Goal: Transaction & Acquisition: Download file/media

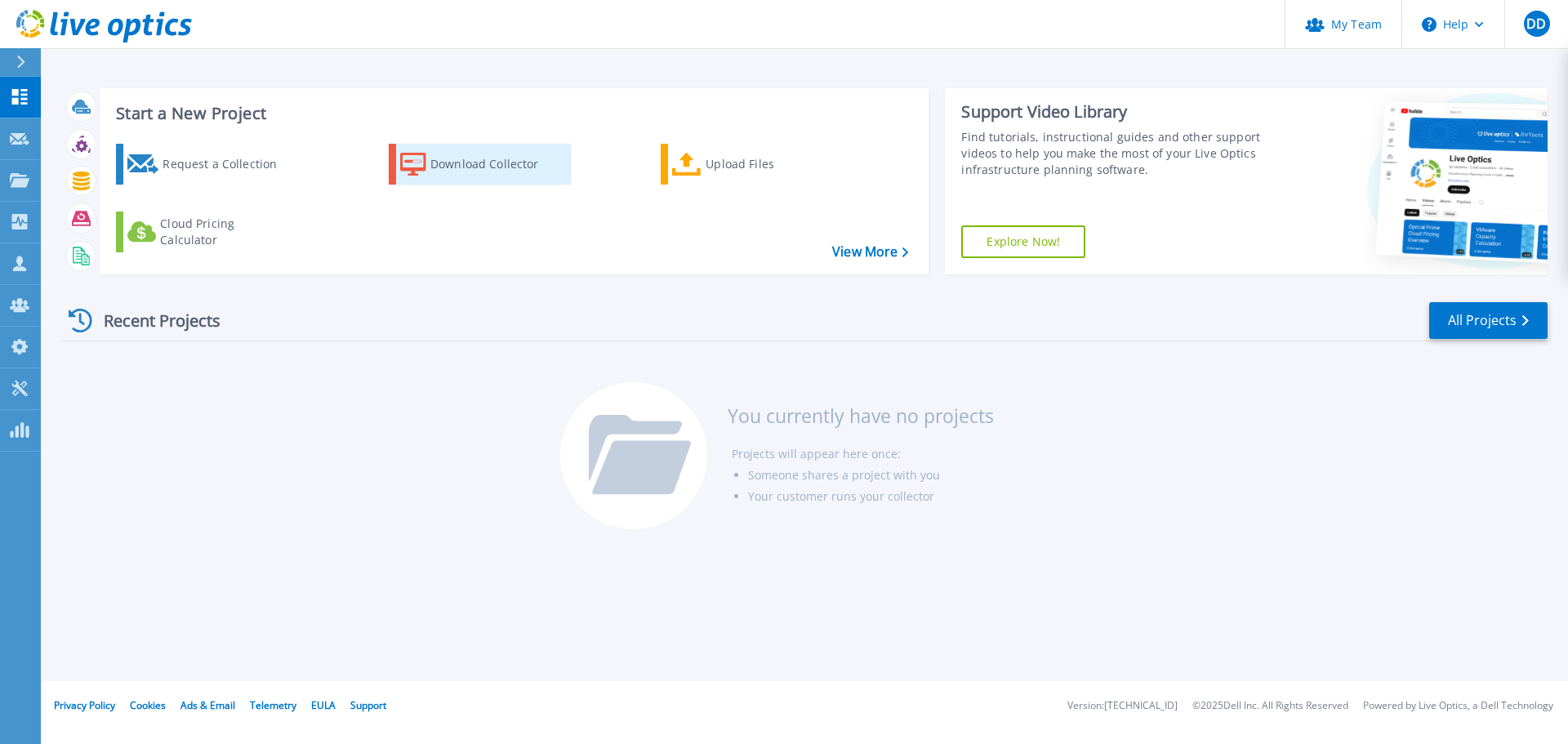
click at [455, 158] on div "Download Collector" at bounding box center [496, 164] width 131 height 33
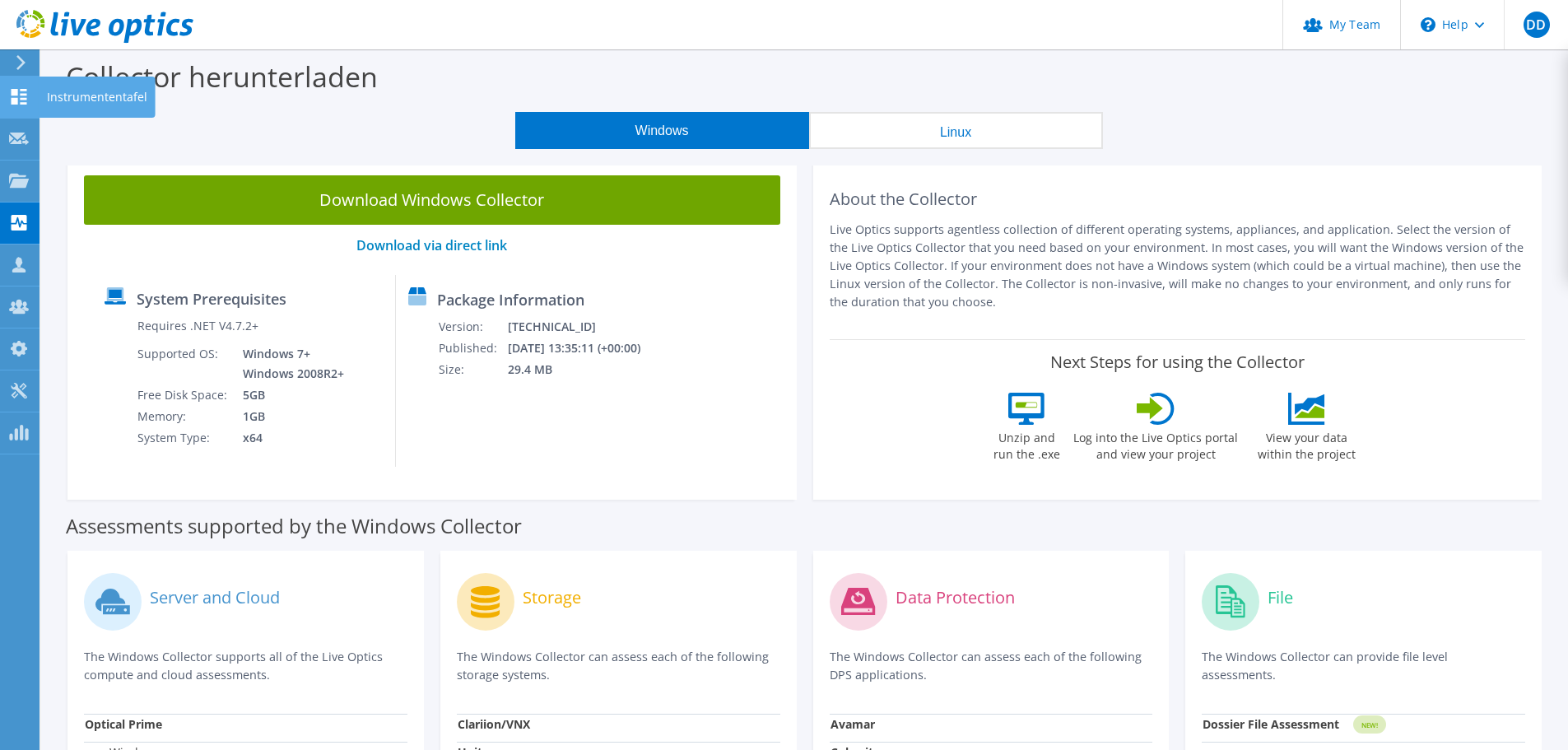
click at [17, 102] on use at bounding box center [19, 97] width 16 height 16
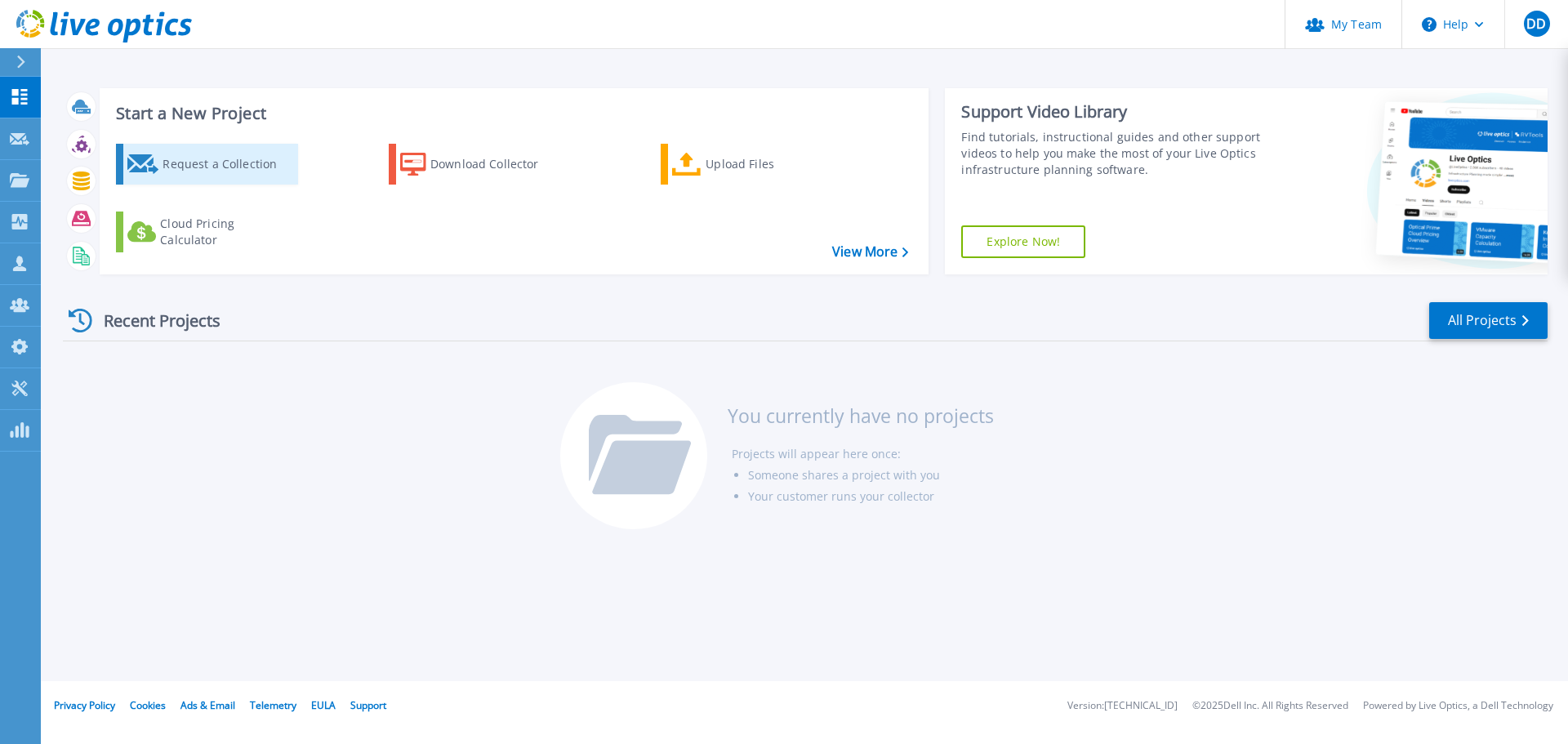
click at [208, 163] on div "Request a Collection" at bounding box center [228, 164] width 131 height 33
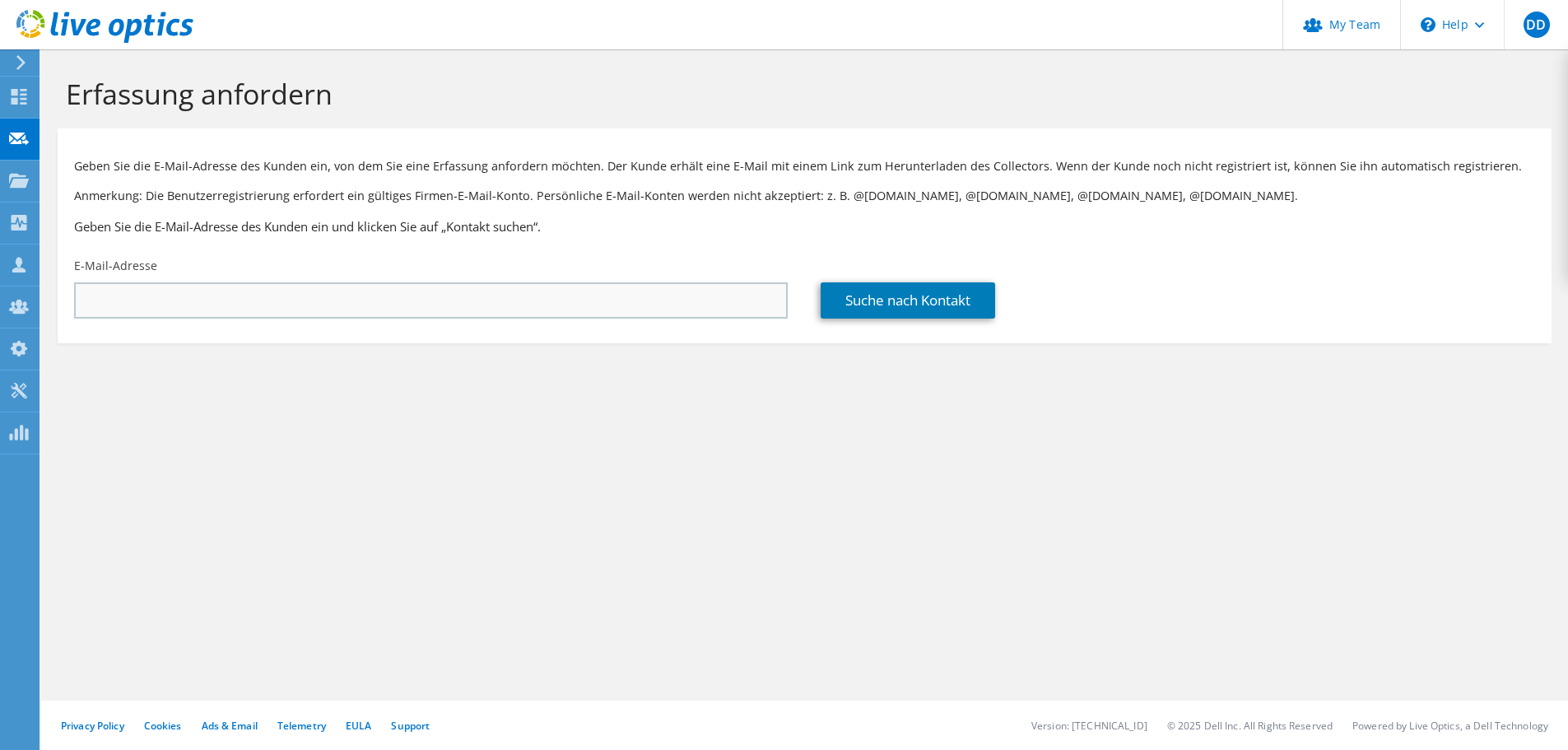
click at [374, 296] on input "text" at bounding box center [431, 301] width 713 height 36
type input "mboger@kramerundcrew.de"
click at [907, 304] on link "Suche nach Kontakt" at bounding box center [907, 301] width 174 height 36
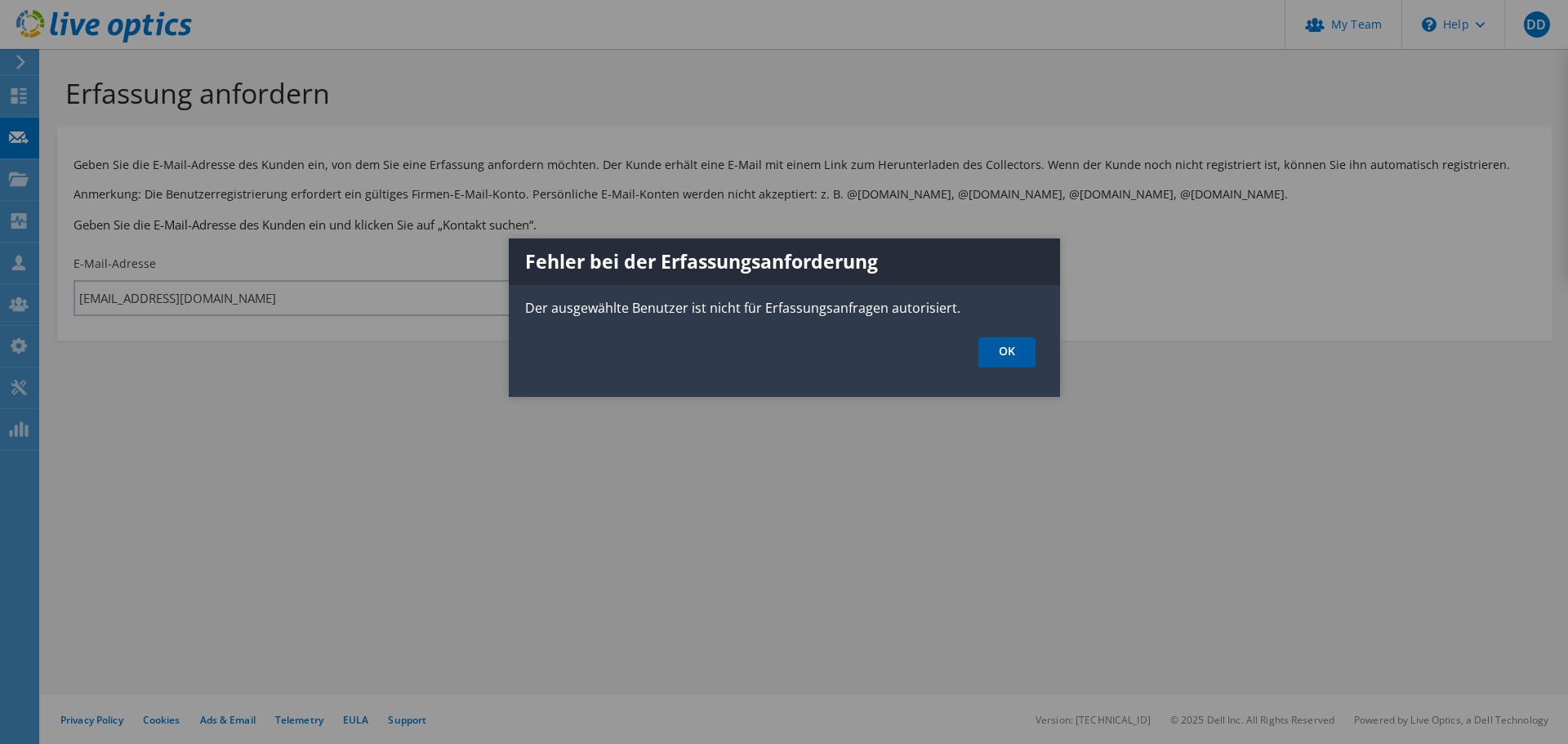
click at [1015, 347] on link "OK" at bounding box center [1006, 352] width 57 height 30
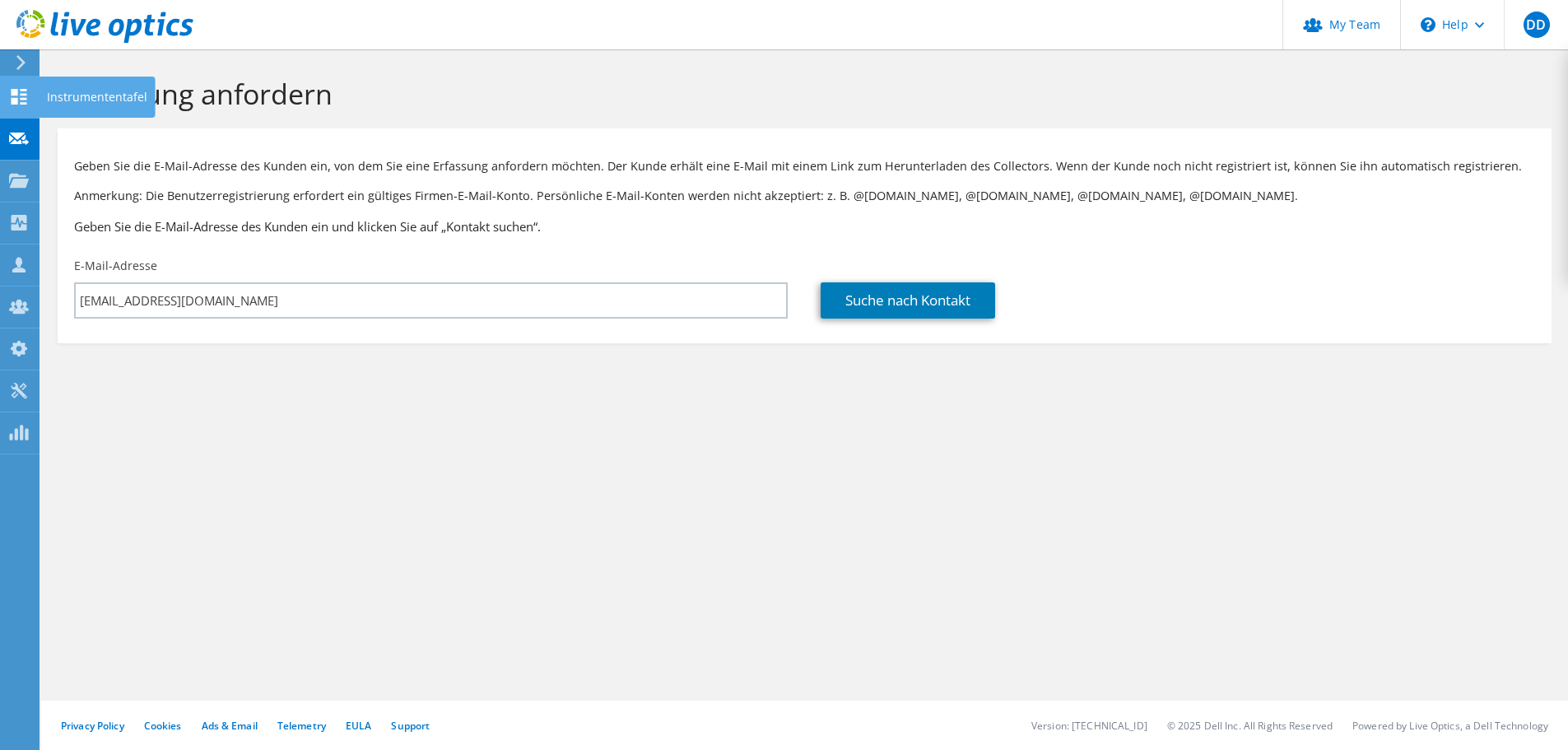
click at [9, 89] on icon at bounding box center [19, 97] width 19 height 16
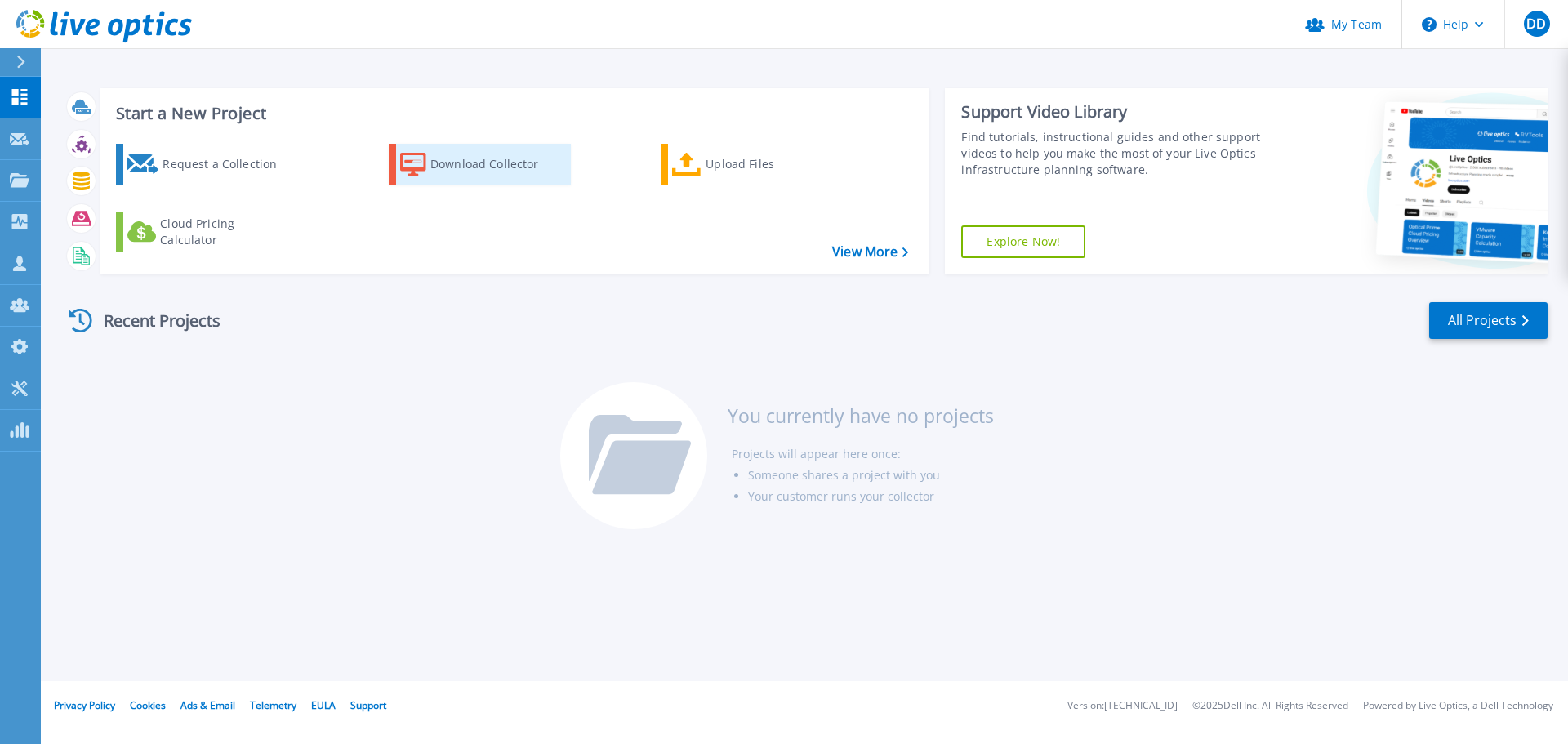
click at [442, 168] on div "Download Collector" at bounding box center [496, 164] width 131 height 33
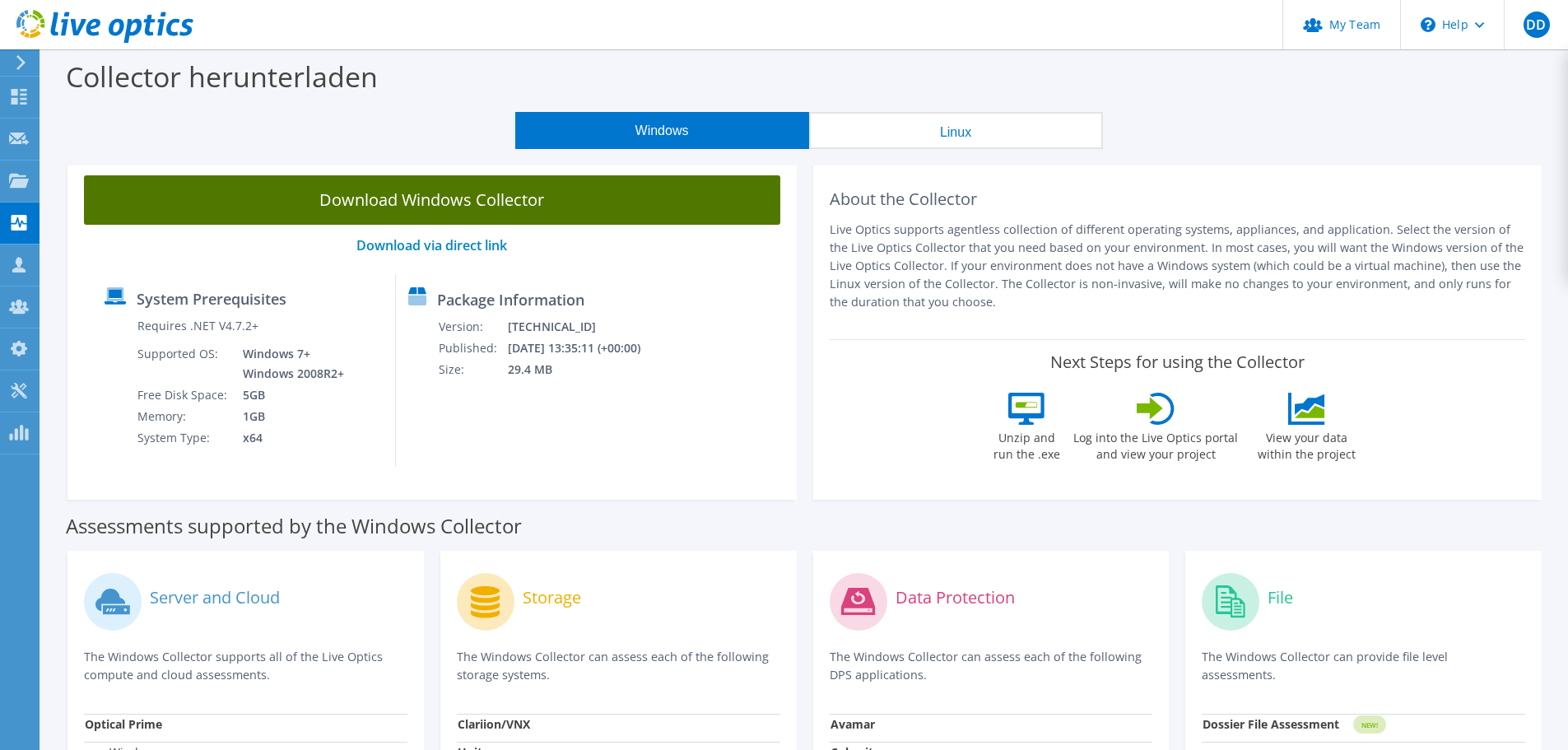
click at [468, 204] on link "Download Windows Collector" at bounding box center [432, 199] width 697 height 50
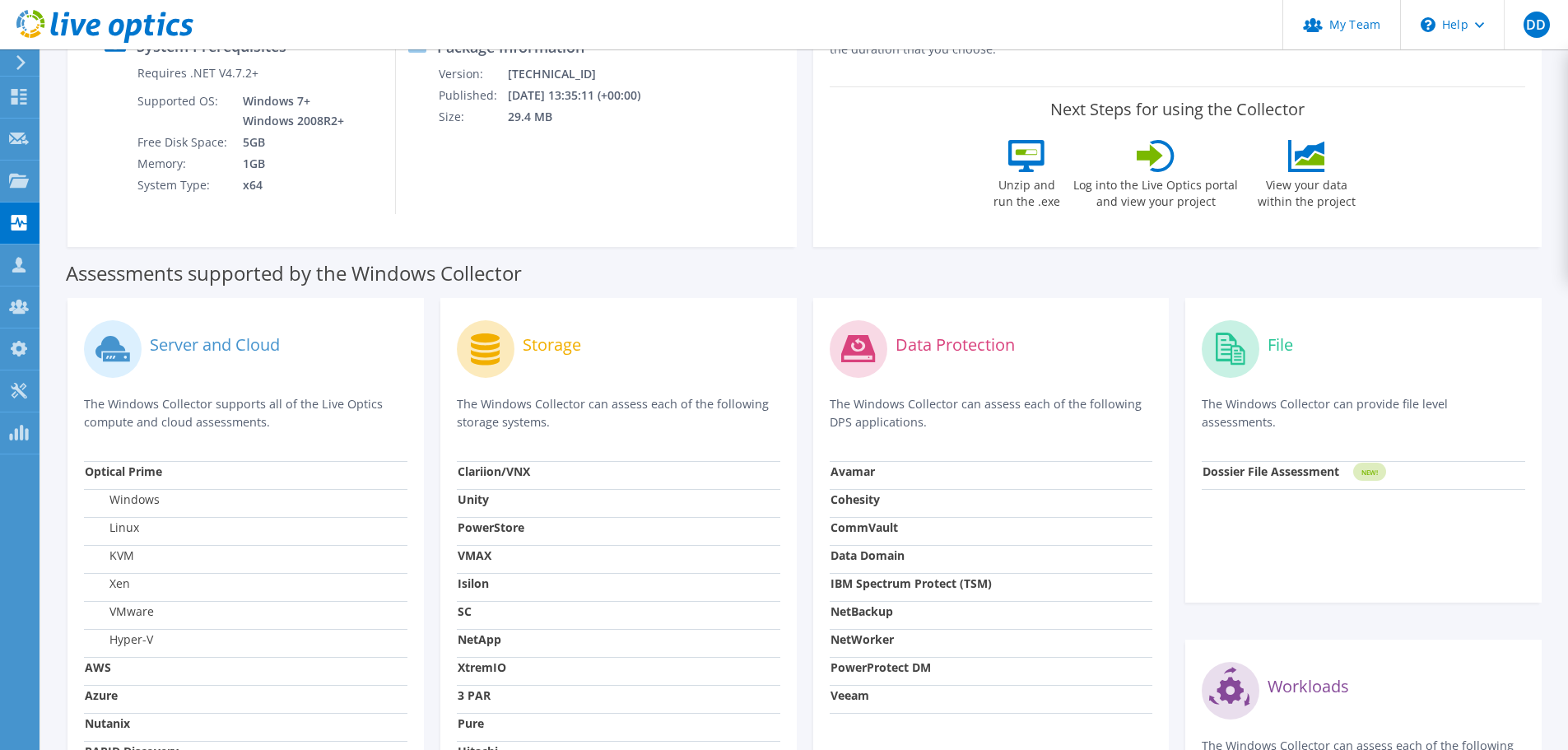
scroll to position [329, 0]
